Goal: Task Accomplishment & Management: Use online tool/utility

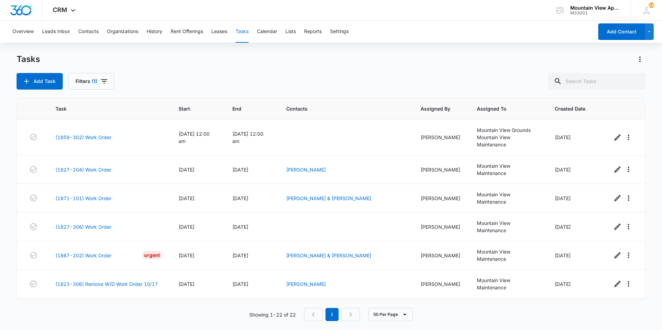
click at [242, 34] on button "Tasks" at bounding box center [241, 32] width 13 height 22
click at [240, 32] on button "Tasks" at bounding box center [241, 32] width 13 height 22
click at [615, 80] on input "text" at bounding box center [596, 81] width 97 height 17
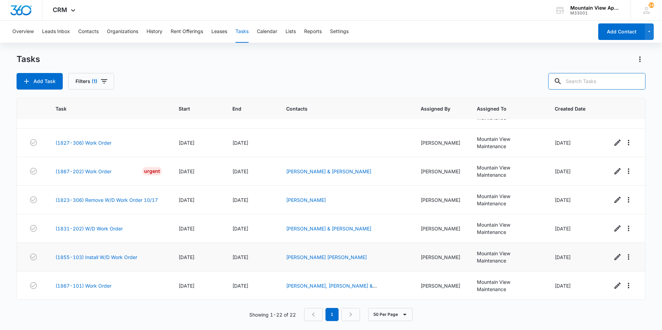
scroll to position [43, 0]
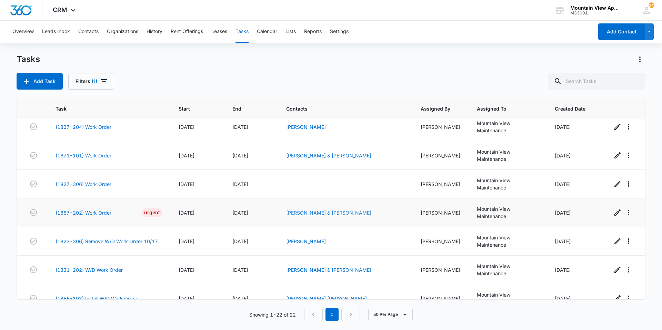
click at [319, 213] on link "[PERSON_NAME] & [PERSON_NAME]" at bounding box center [328, 213] width 85 height 6
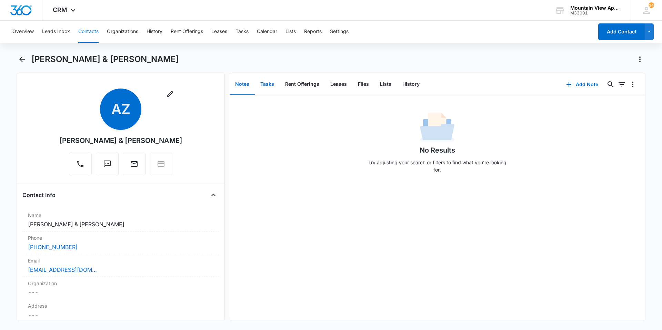
click at [276, 88] on button "Tasks" at bounding box center [267, 84] width 25 height 21
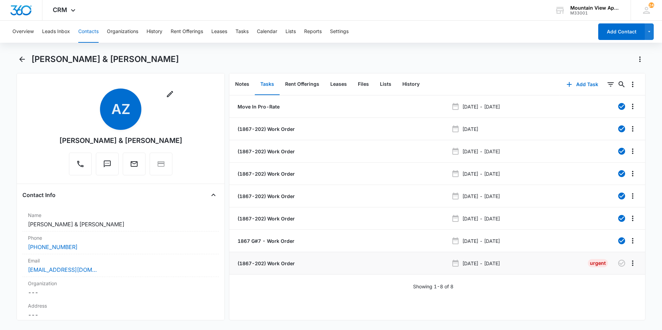
click at [289, 262] on p "(1867-202) Work Order" at bounding box center [265, 263] width 59 height 7
